Goal: Task Accomplishment & Management: Manage account settings

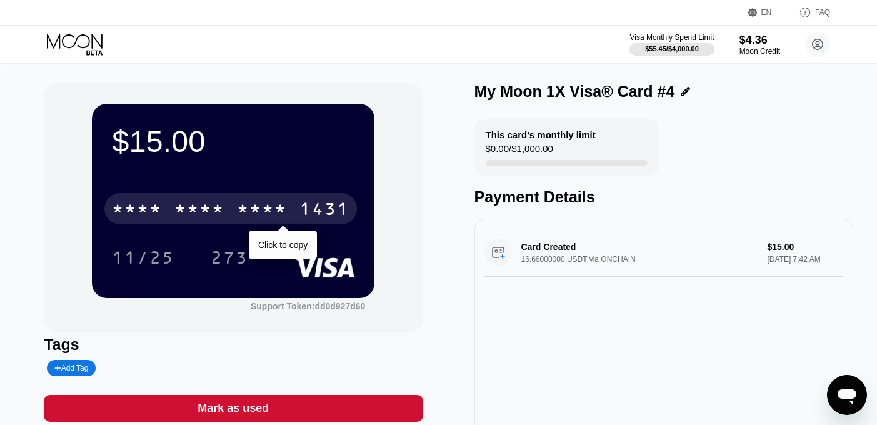
click at [218, 204] on div "* * * *" at bounding box center [199, 211] width 50 height 20
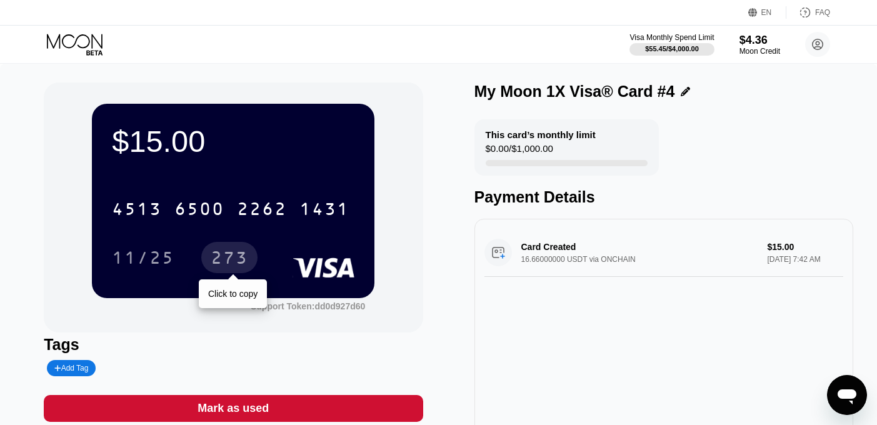
click at [234, 248] on div "273" at bounding box center [229, 257] width 56 height 31
